Goal: Navigation & Orientation: Find specific page/section

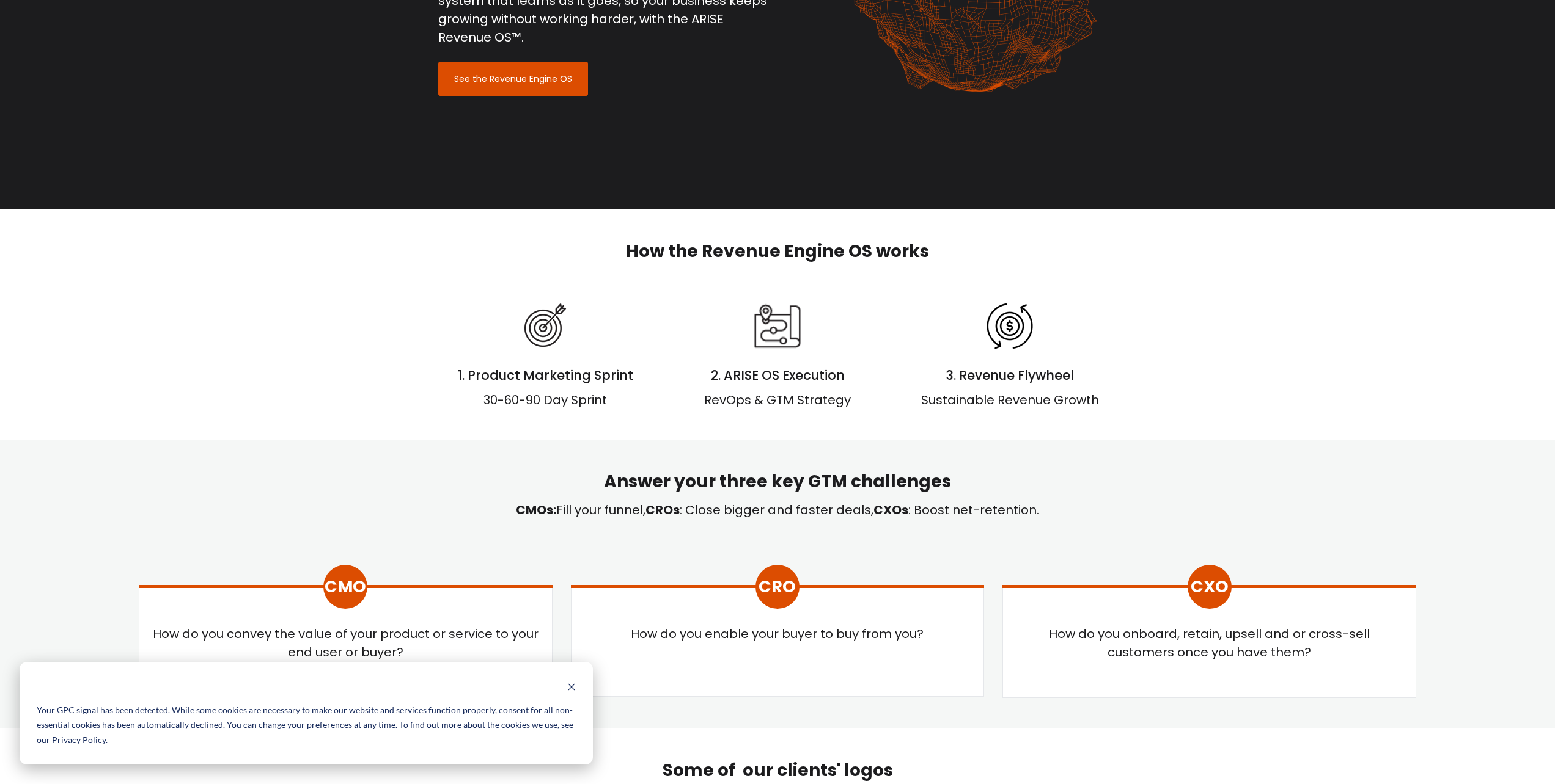
scroll to position [257, 0]
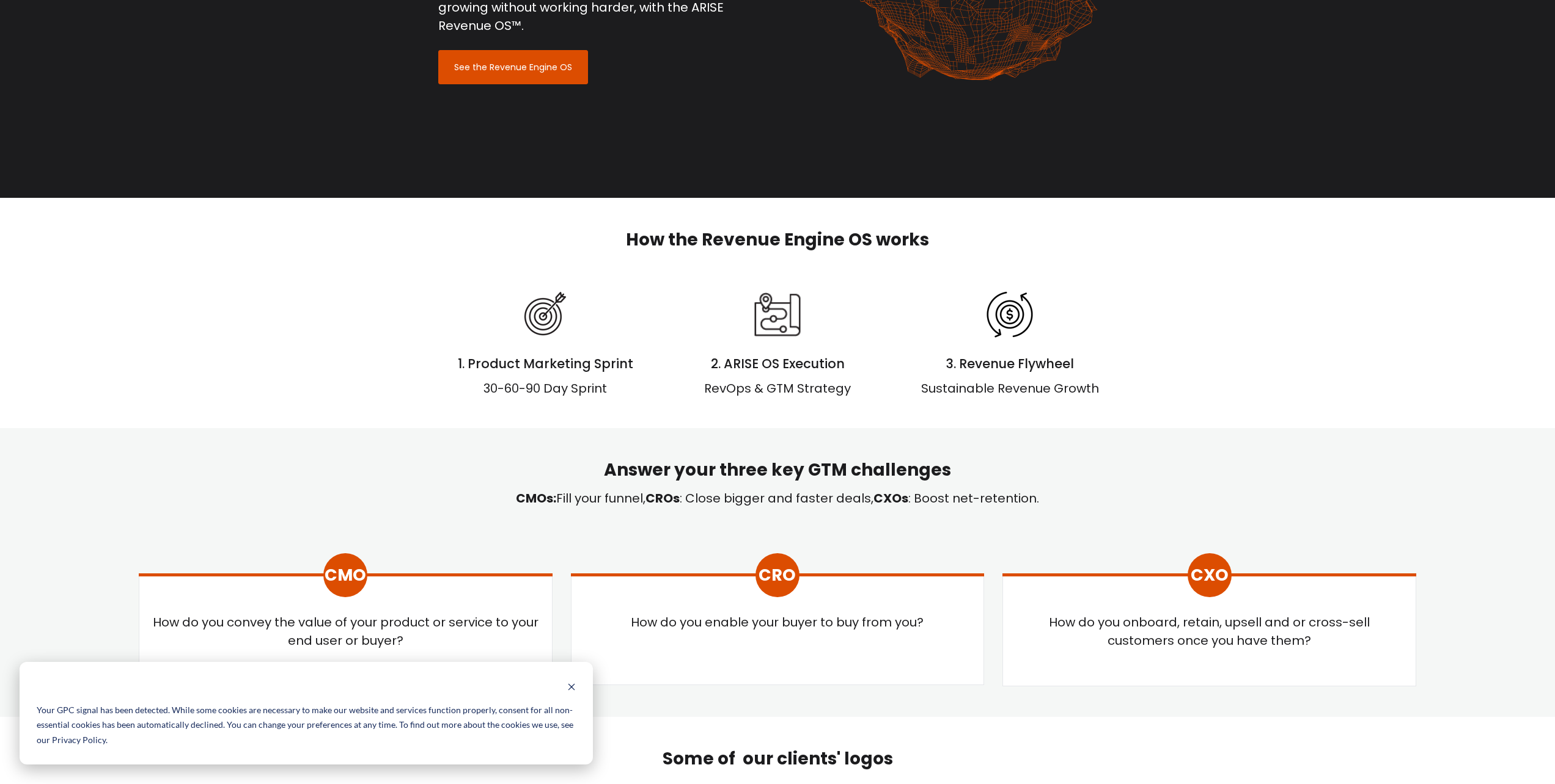
click at [563, 683] on div at bounding box center [306, 687] width 539 height 15
click at [570, 687] on icon "Dismiss banner" at bounding box center [572, 688] width 7 height 7
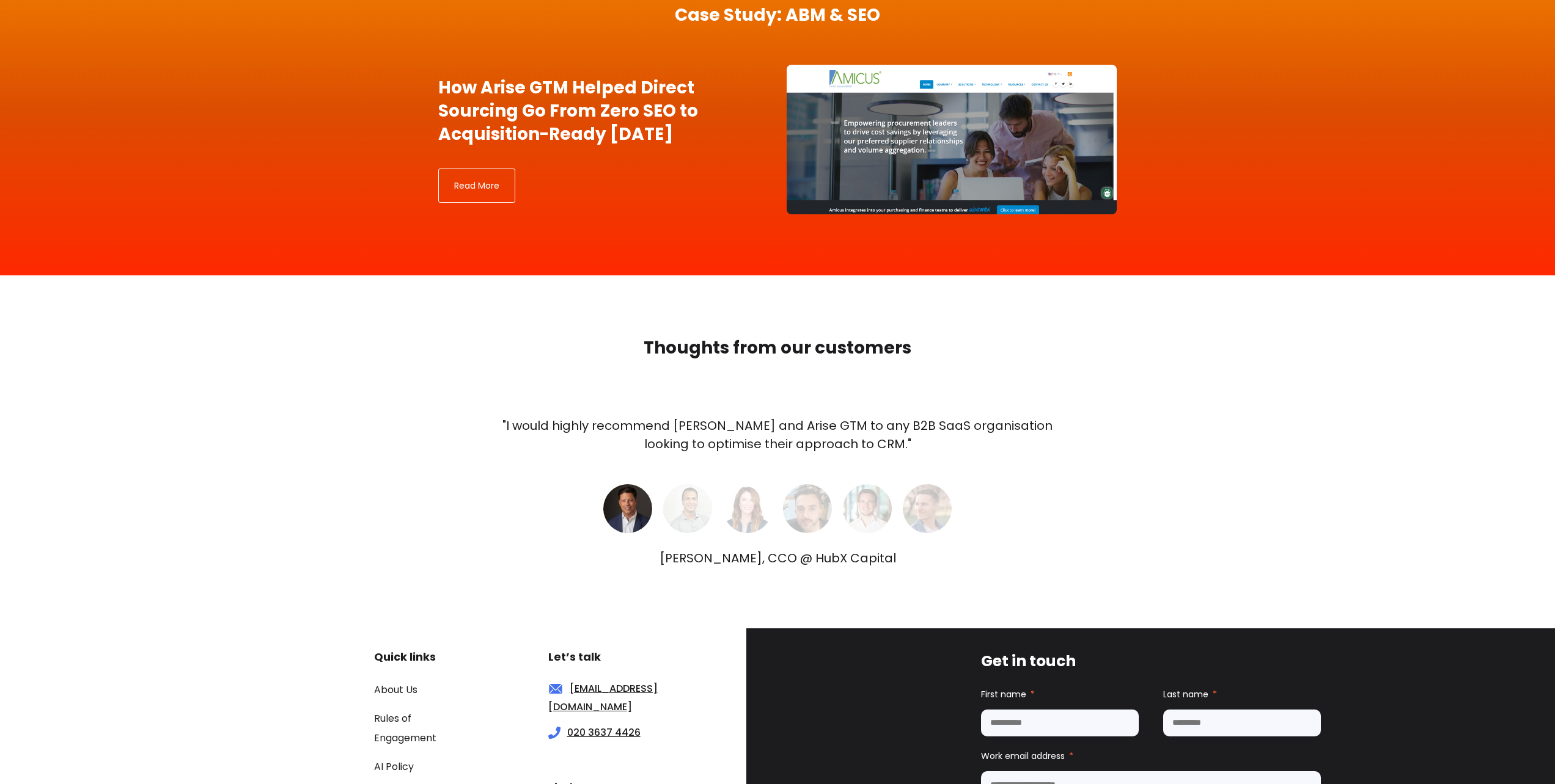
scroll to position [3582, 0]
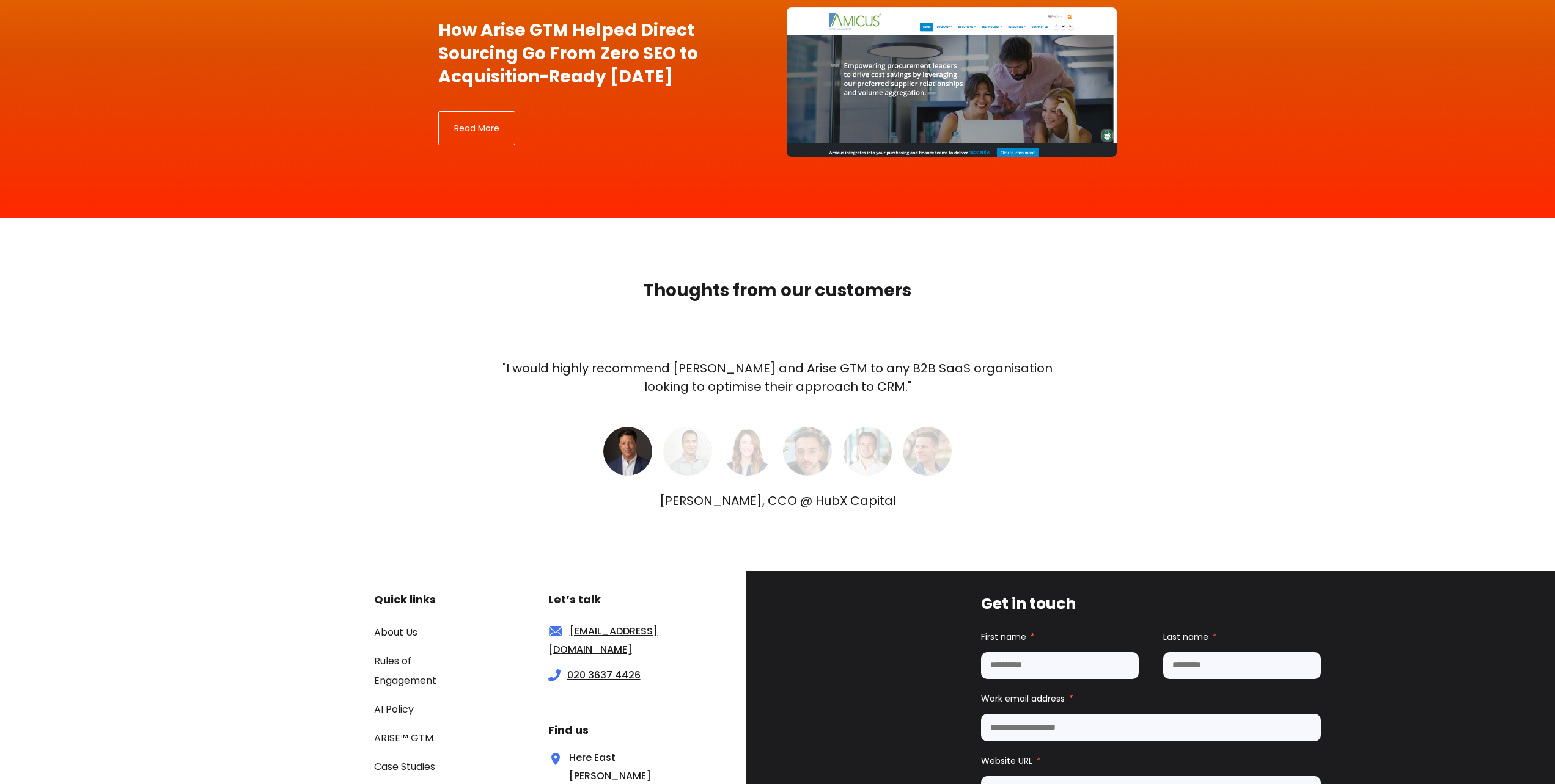
click at [702, 453] on img at bounding box center [688, 451] width 49 height 49
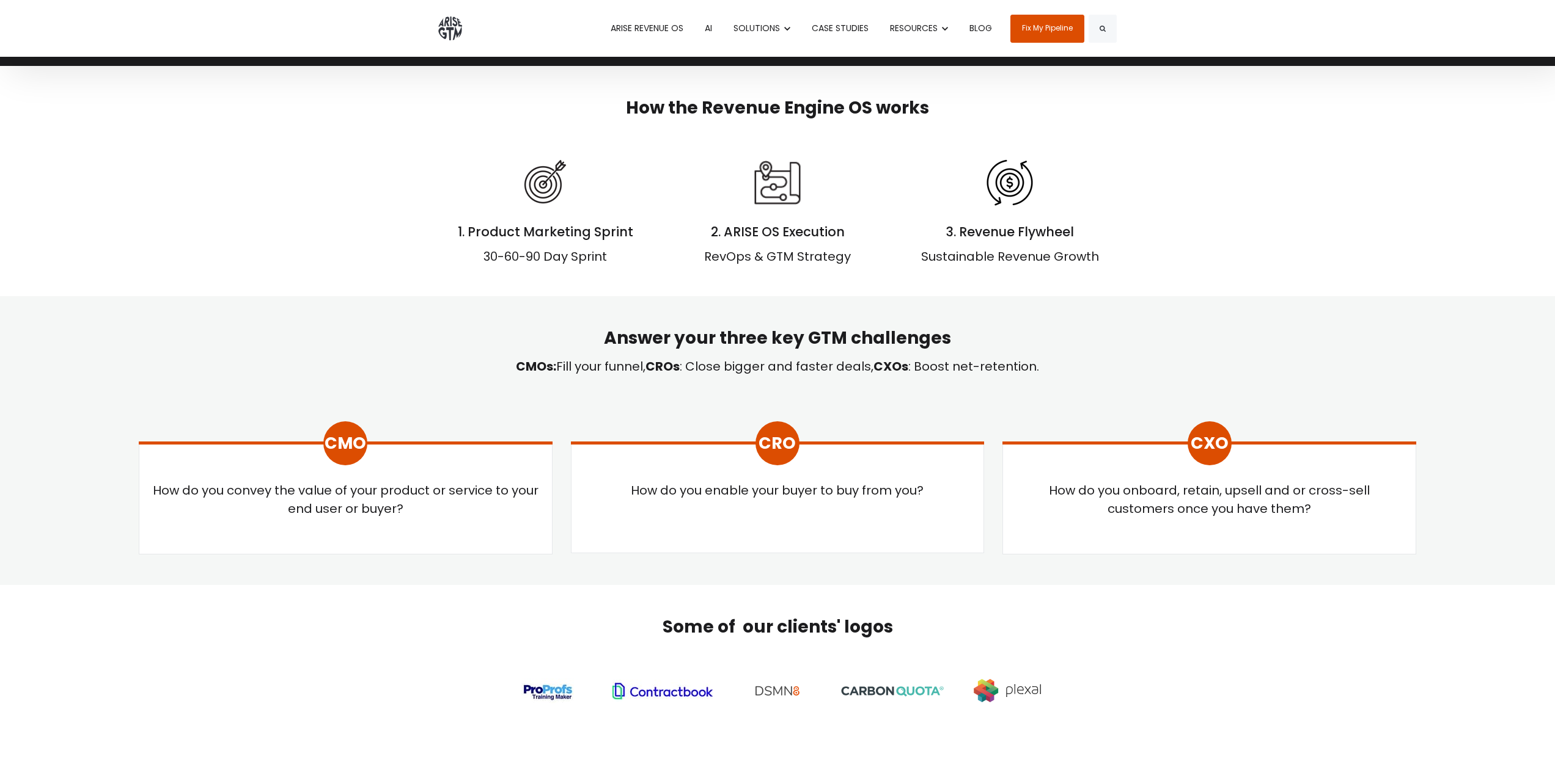
scroll to position [0, 0]
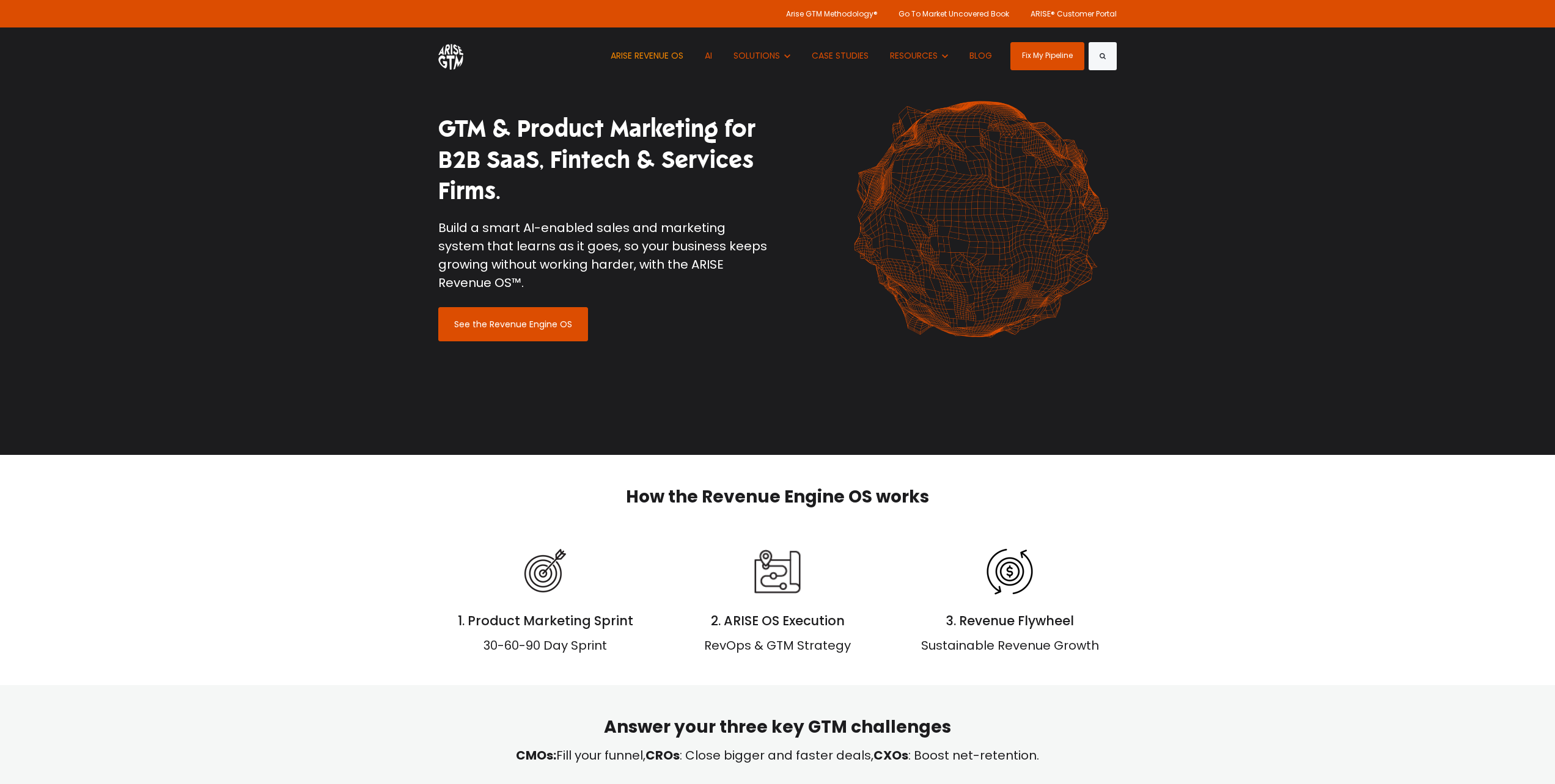
click at [664, 55] on link "ARISE REVENUE OS" at bounding box center [647, 56] width 91 height 57
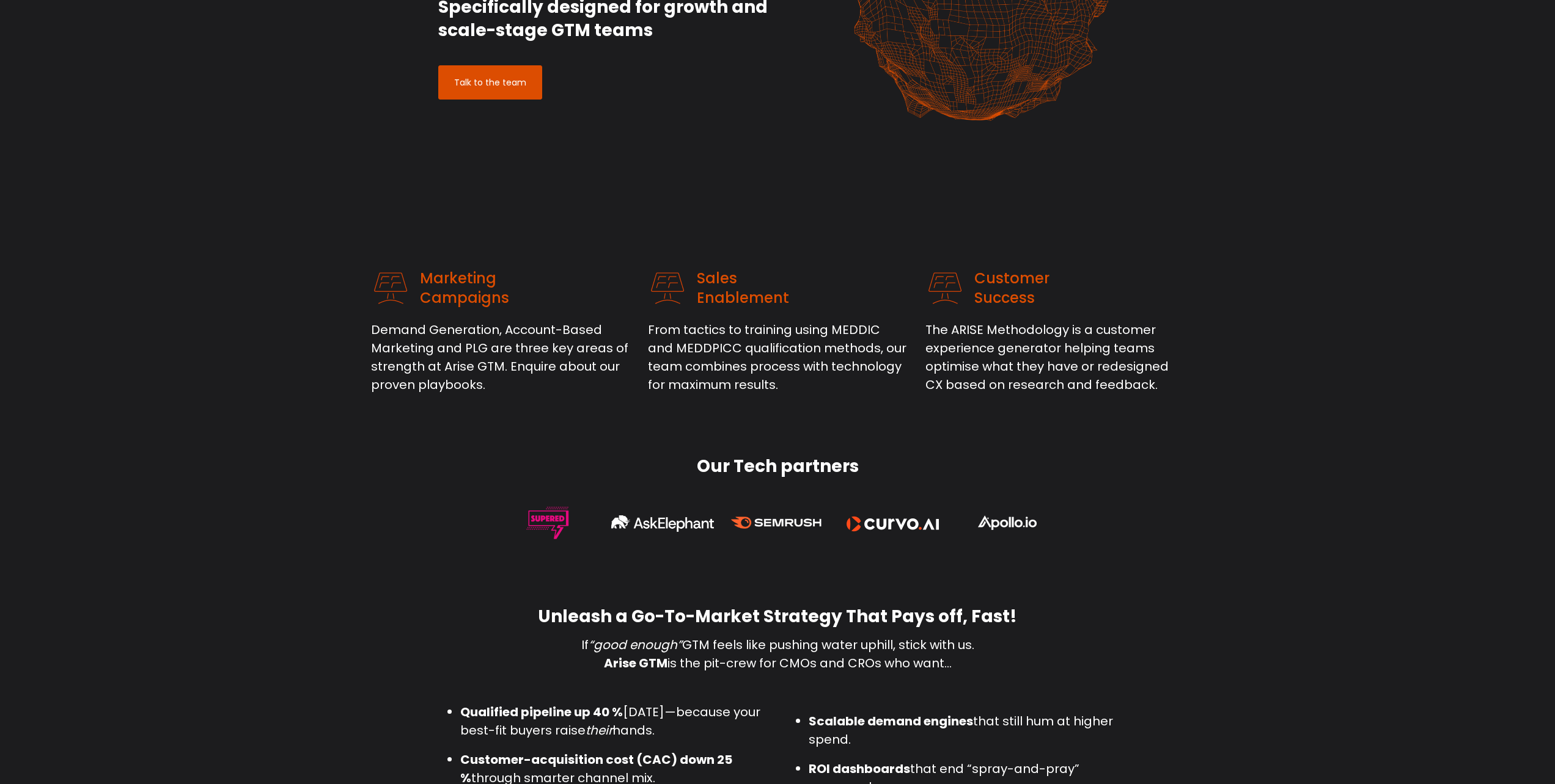
scroll to position [286, 0]
